Goal: Transaction & Acquisition: Purchase product/service

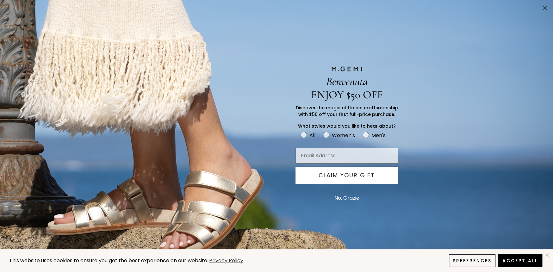
scroll to position [130, 0]
drag, startPoint x: 543, startPoint y: 3, endPoint x: 542, endPoint y: 6, distance: 3.7
click at [543, 4] on circle "Close dialog" at bounding box center [545, 8] width 10 height 10
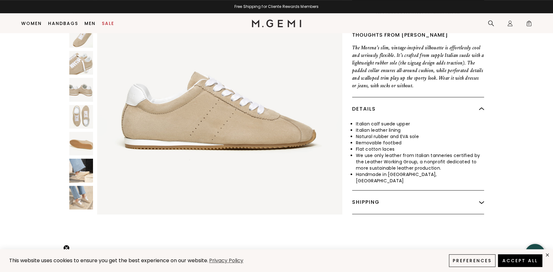
scroll to position [224, 0]
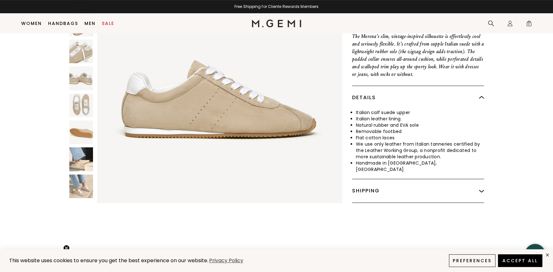
click at [97, 78] on img at bounding box center [219, 80] width 245 height 245
click at [90, 76] on img at bounding box center [81, 78] width 24 height 24
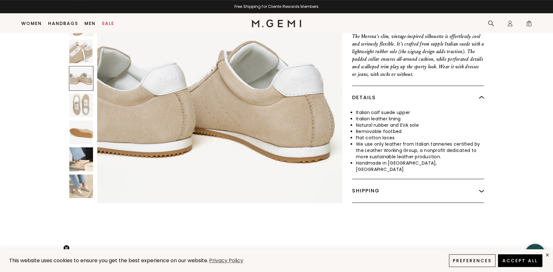
click at [91, 98] on img at bounding box center [81, 105] width 24 height 24
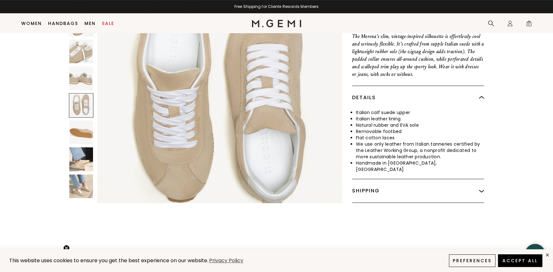
click at [88, 128] on img at bounding box center [81, 132] width 24 height 24
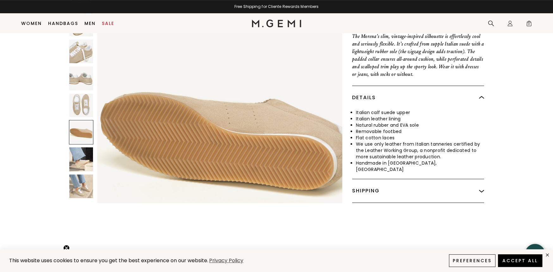
scroll to position [1480, 0]
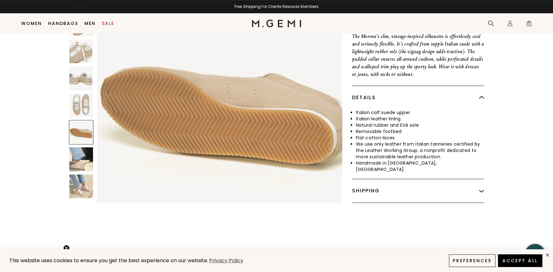
click at [87, 159] on img at bounding box center [81, 159] width 24 height 24
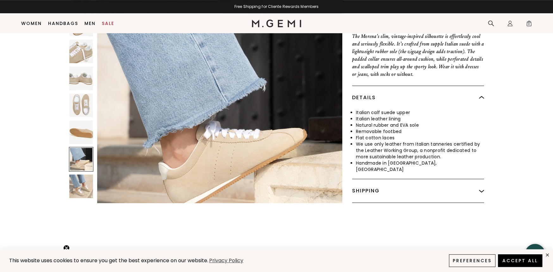
scroll to position [1726, 0]
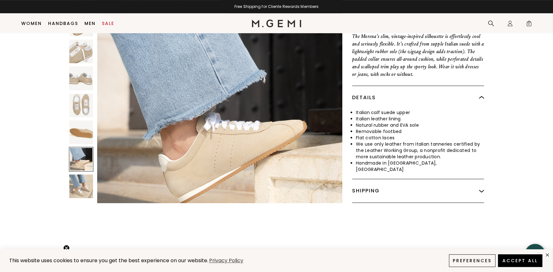
click at [84, 176] on img at bounding box center [81, 186] width 24 height 24
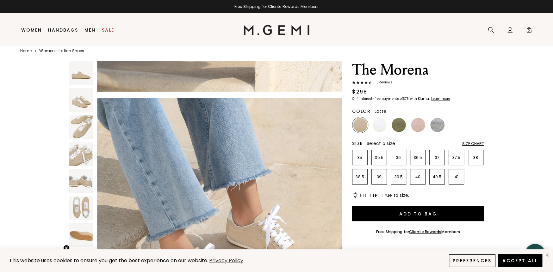
scroll to position [15, 0]
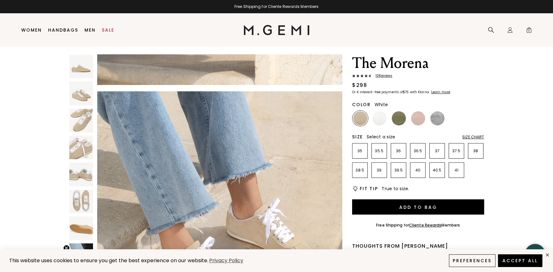
click at [376, 119] on img at bounding box center [379, 118] width 14 height 14
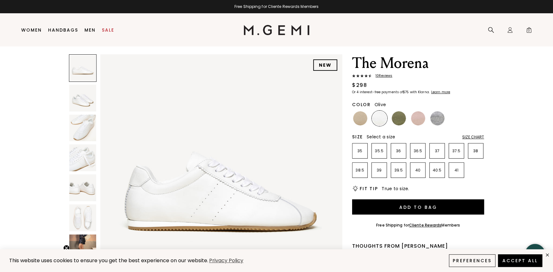
click at [397, 117] on img at bounding box center [399, 118] width 14 height 14
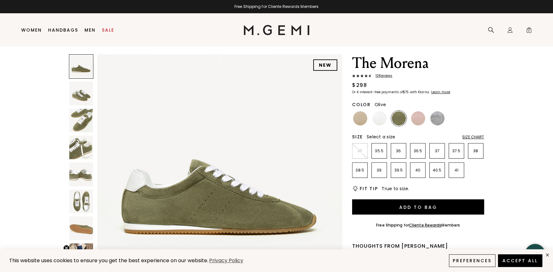
click at [379, 76] on span "10 Review s" at bounding box center [382, 76] width 21 height 4
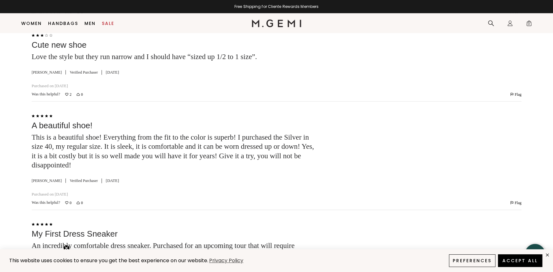
scroll to position [1552, 0]
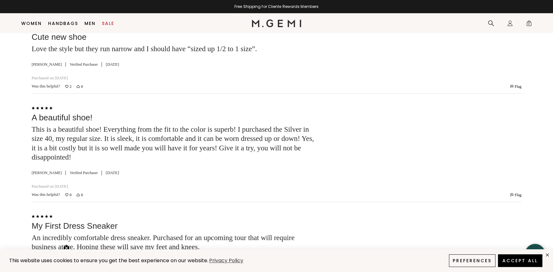
drag, startPoint x: 554, startPoint y: 134, endPoint x: 399, endPoint y: 204, distance: 170.0
click at [399, 204] on div "Rated 5 out of 5 Sleek, comfortable, cute Sleek, comfortable, cute. Would love …" at bounding box center [277, 13] width 490 height 857
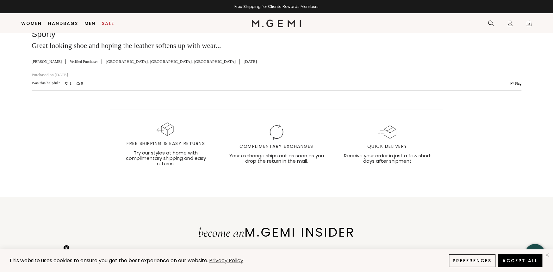
scroll to position [1758, 0]
